Goal: Transaction & Acquisition: Purchase product/service

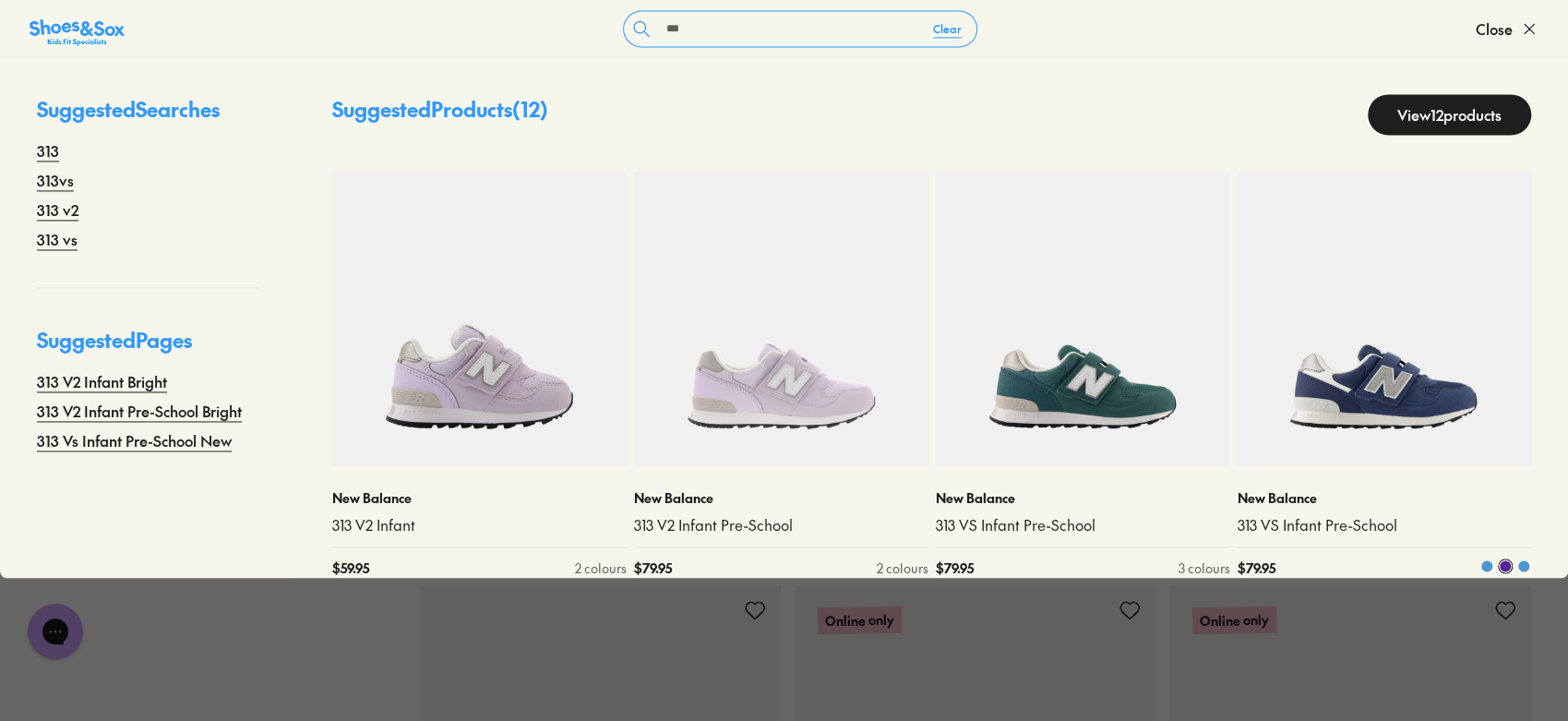
type input "***"
click at [1364, 378] on img at bounding box center [1384, 319] width 294 height 294
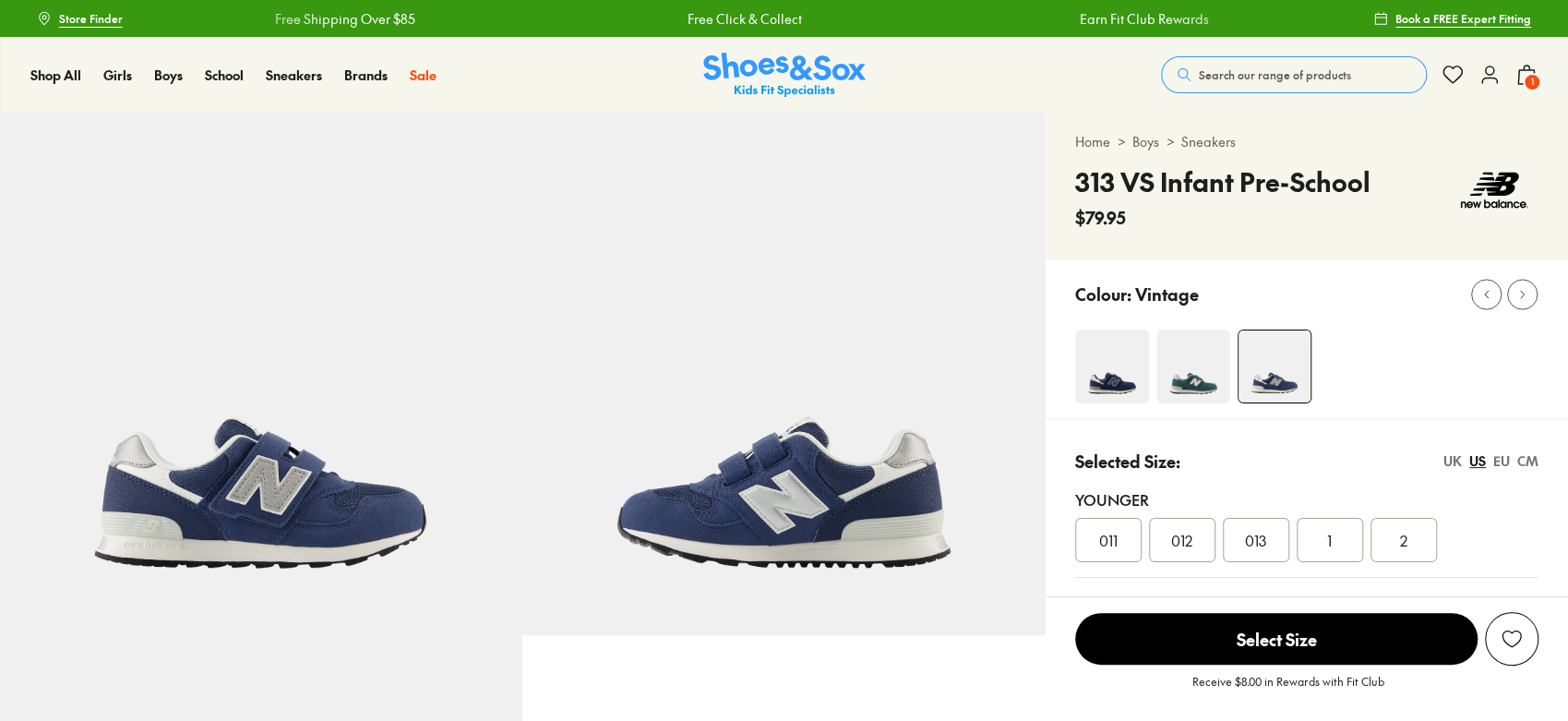
select select "*"
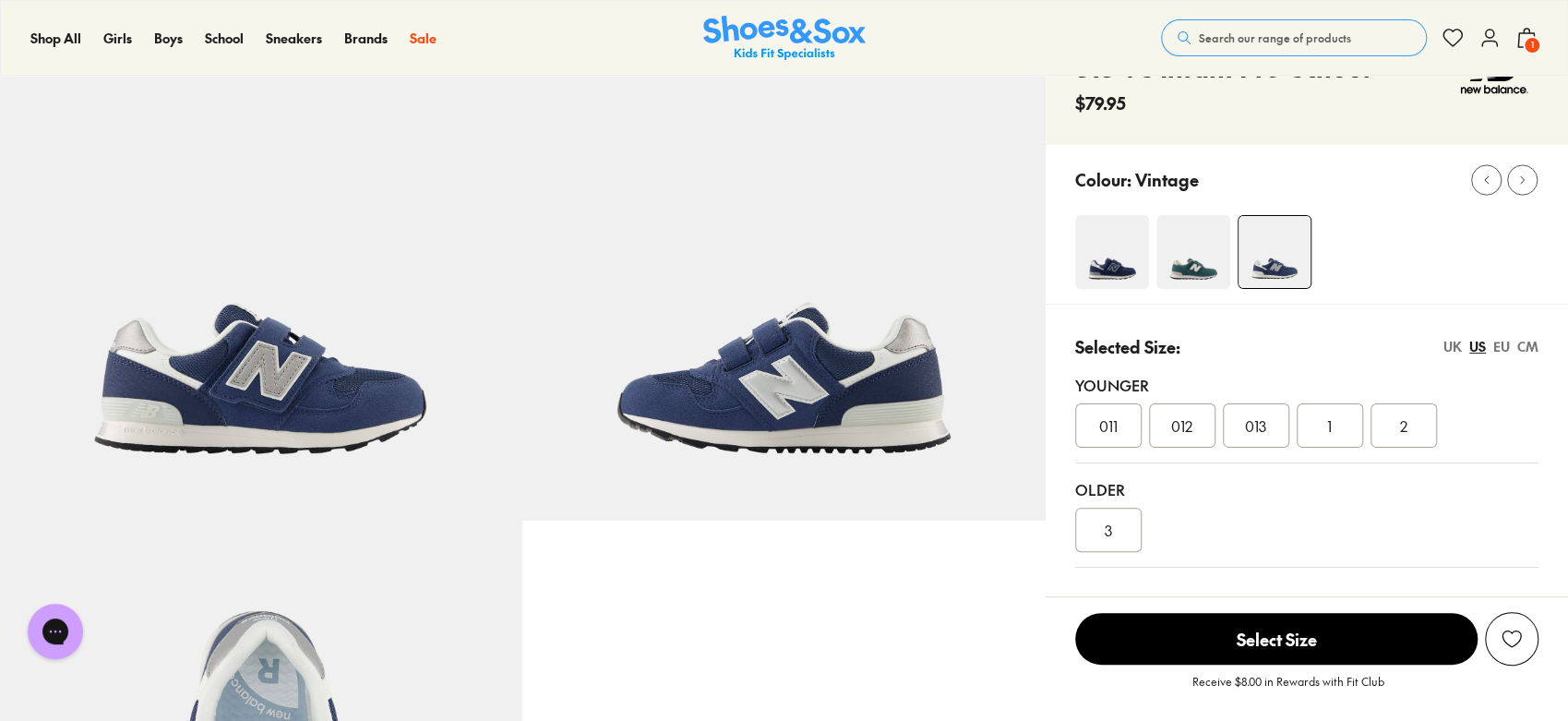
click at [1156, 266] on img at bounding box center [1193, 251] width 74 height 74
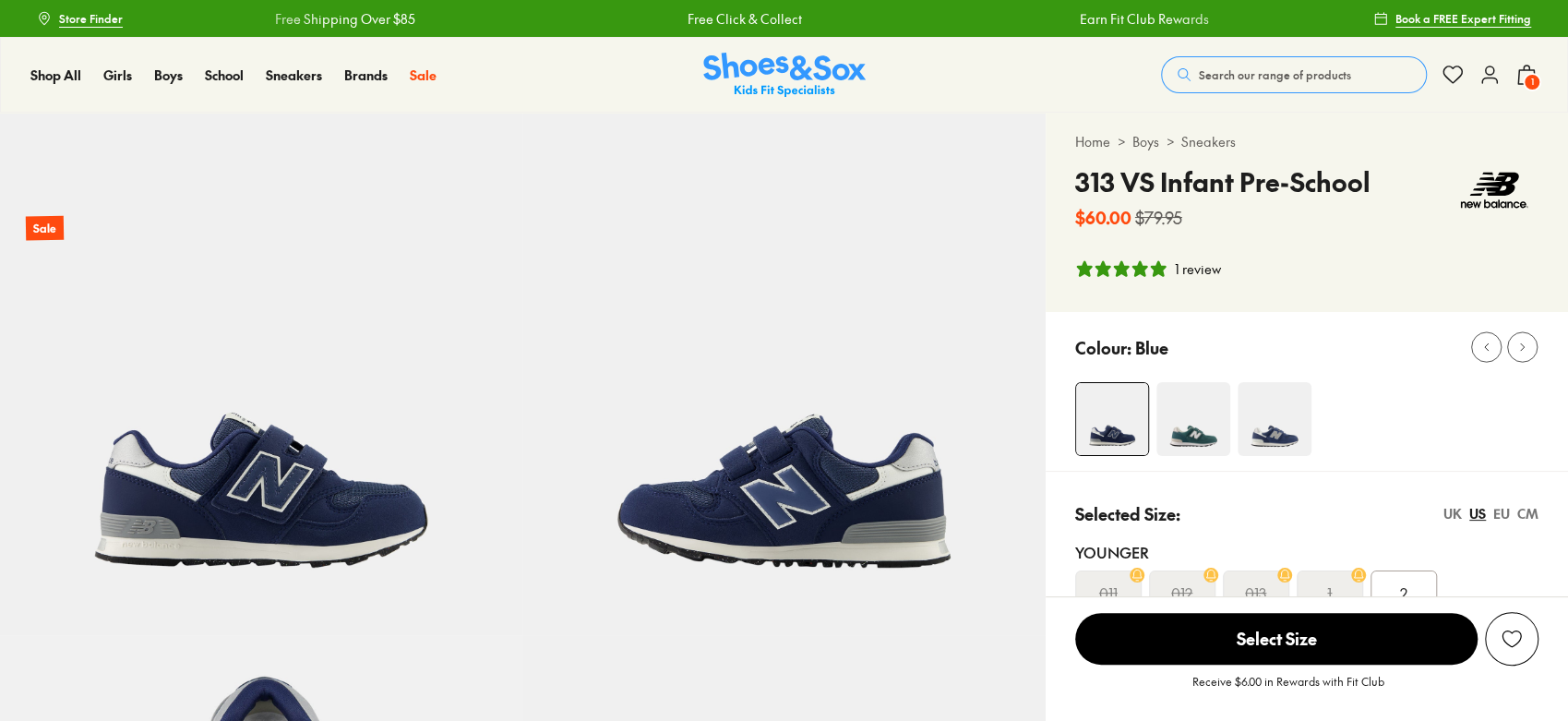
select select "*"
click at [1275, 429] on img at bounding box center [1274, 418] width 74 height 74
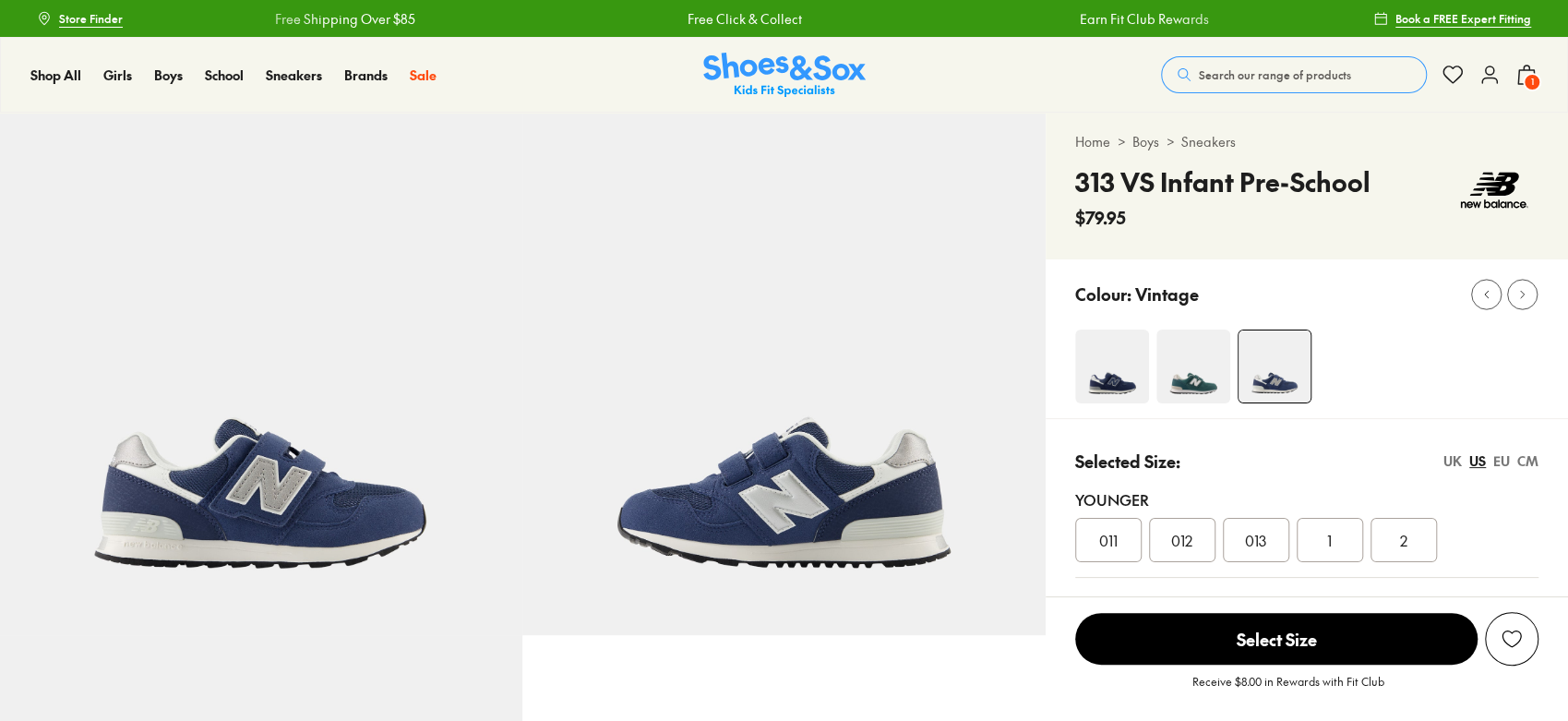
select select "*"
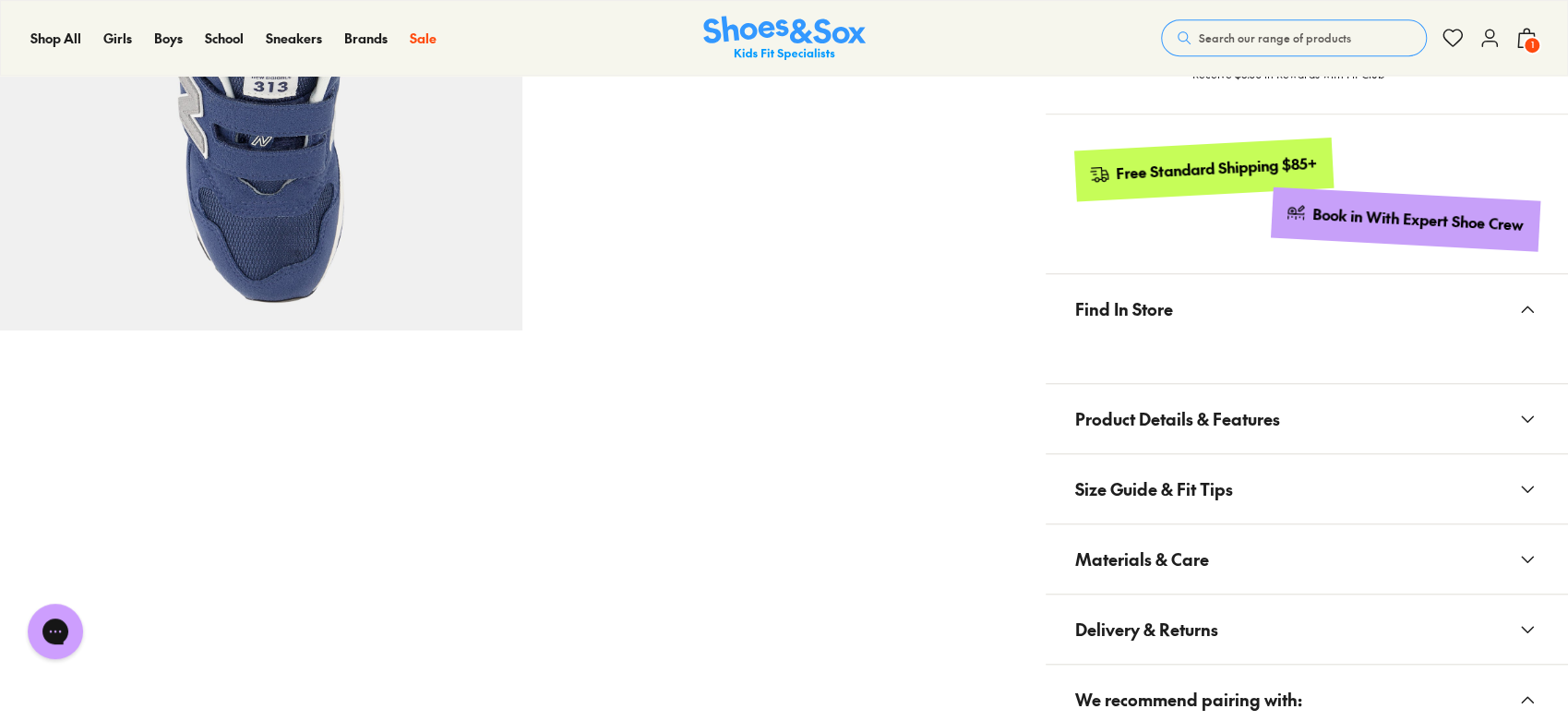
scroll to position [852, 0]
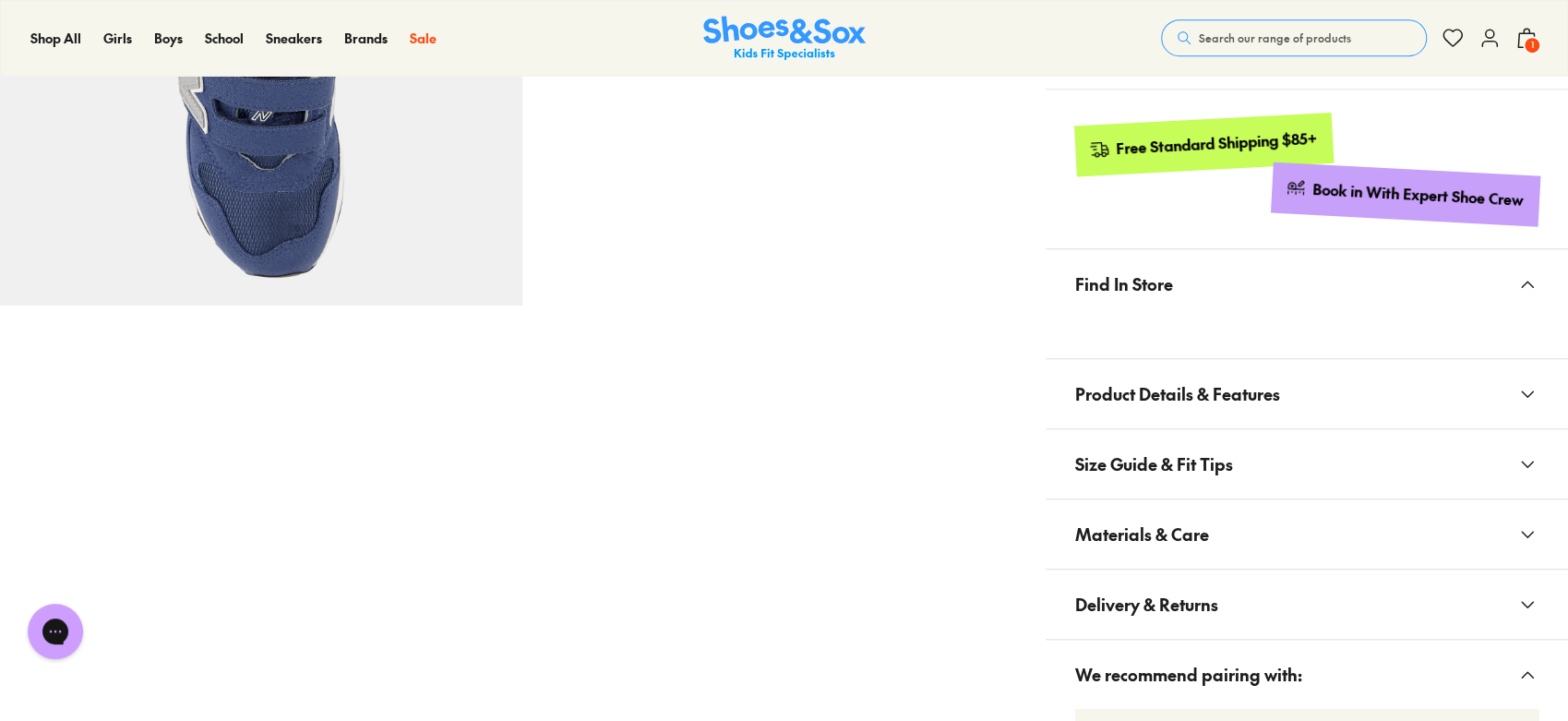
click at [1253, 540] on button "Materials & Care" at bounding box center [1306, 533] width 522 height 69
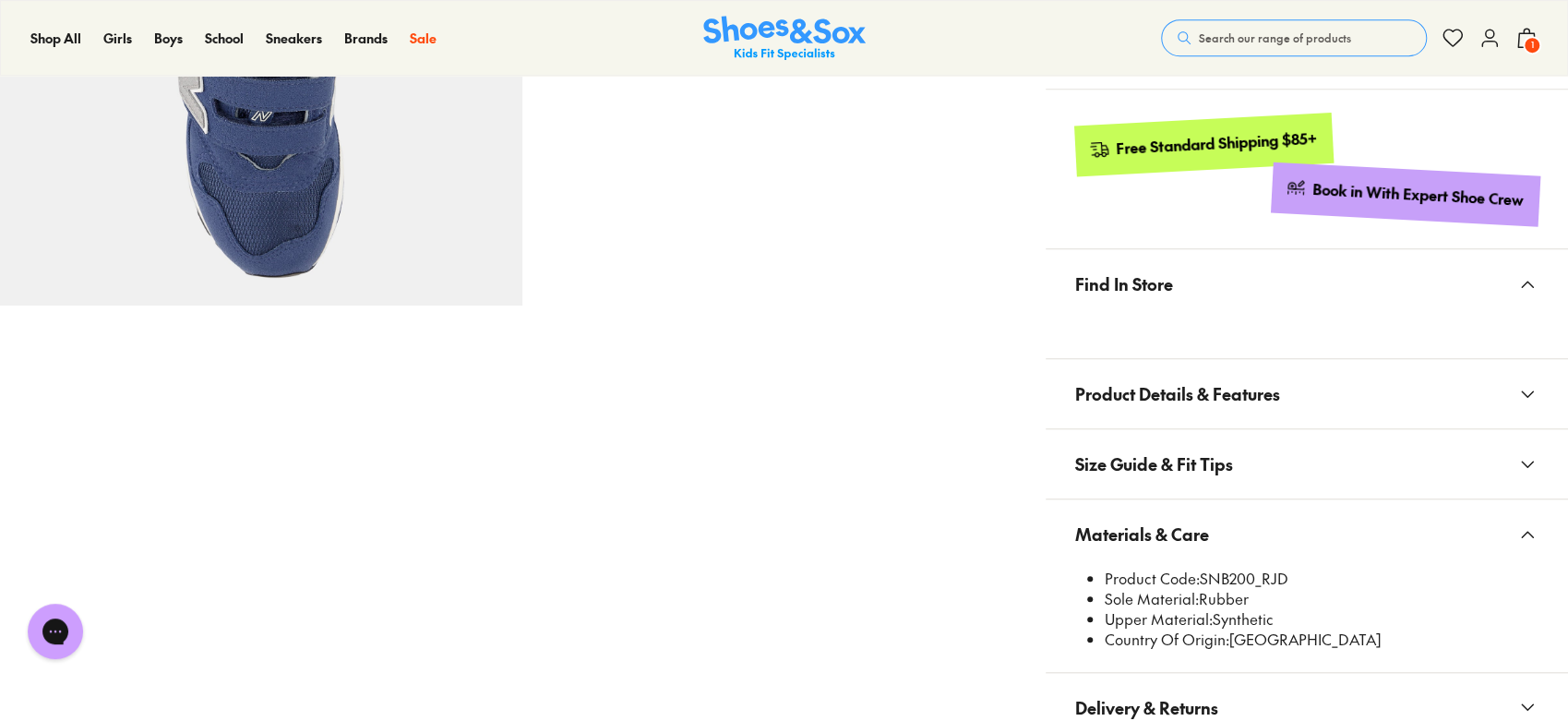
click at [1216, 560] on button "Materials & Care" at bounding box center [1306, 533] width 522 height 69
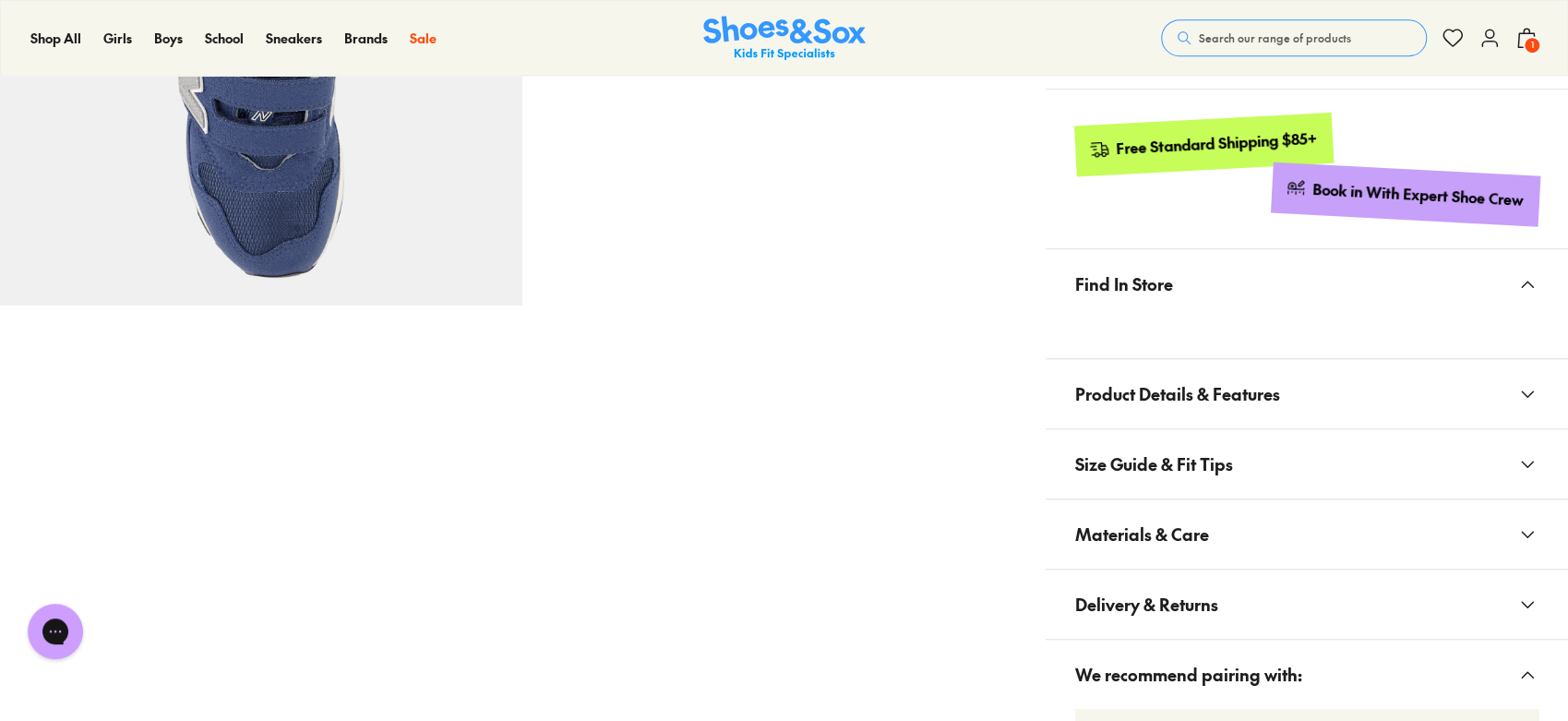
click at [1346, 519] on button "Materials & Care" at bounding box center [1306, 533] width 522 height 69
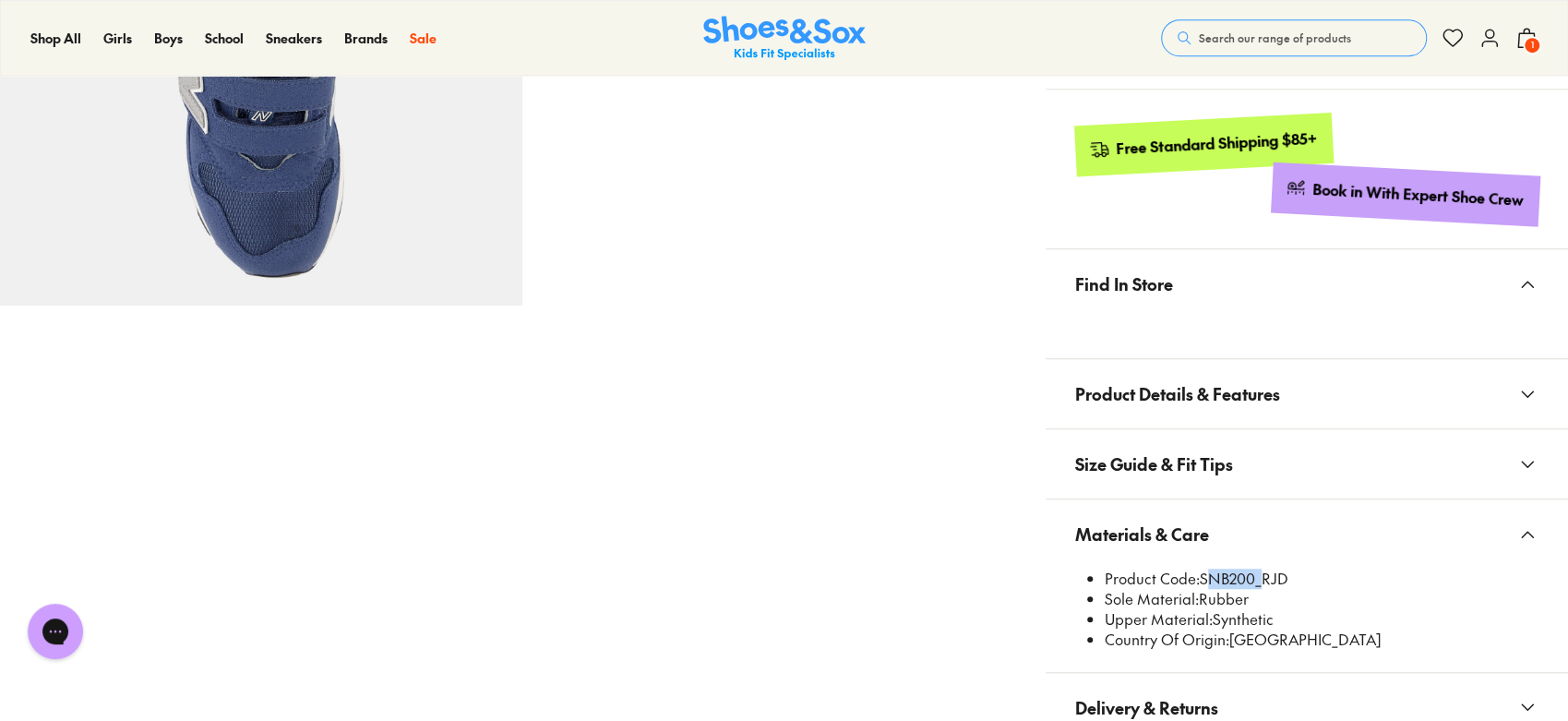
drag, startPoint x: 1201, startPoint y: 571, endPoint x: 1257, endPoint y: 574, distance: 56.1
click at [1257, 574] on li "Product Code: SNB200_RJD" at bounding box center [1321, 578] width 434 height 21
copy li "SNB200"
